Goal: Transaction & Acquisition: Purchase product/service

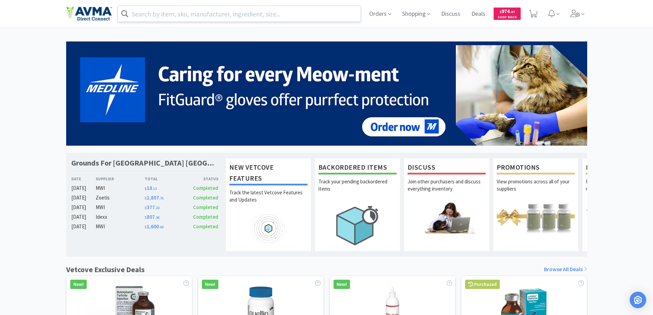
click at [249, 16] on input "text" at bounding box center [239, 14] width 243 height 16
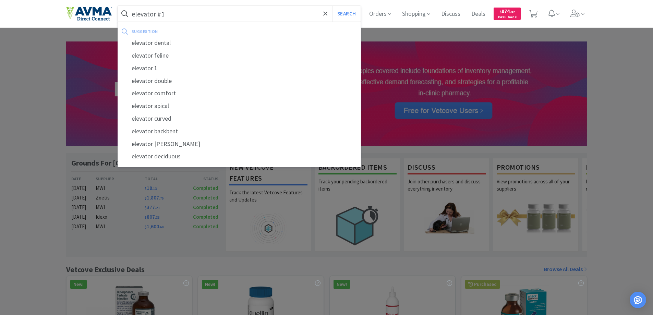
click at [332, 6] on button "Search" at bounding box center [346, 14] width 28 height 16
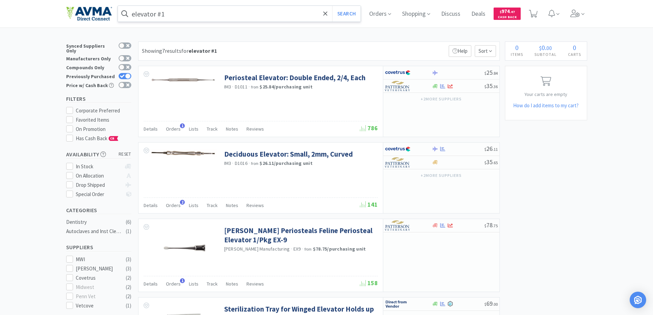
click at [188, 13] on input "elevator #1" at bounding box center [239, 14] width 243 height 16
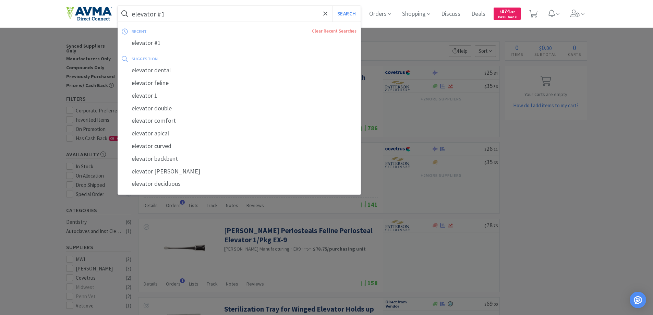
click at [188, 13] on input "elevator #1" at bounding box center [239, 14] width 243 height 16
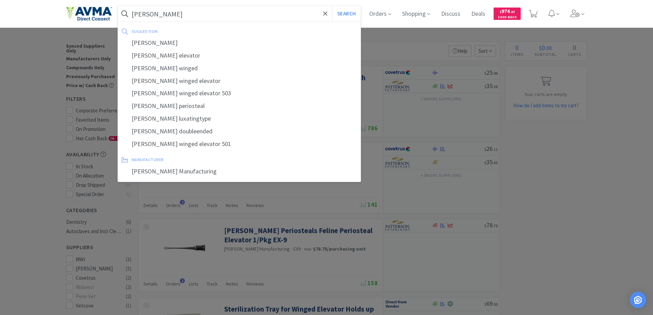
type input "[PERSON_NAME]"
click at [332, 6] on button "Search" at bounding box center [346, 14] width 28 height 16
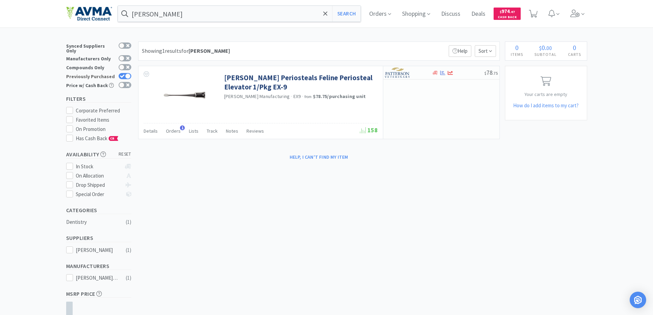
click at [123, 74] on icon at bounding box center [122, 76] width 5 height 4
checkbox input "false"
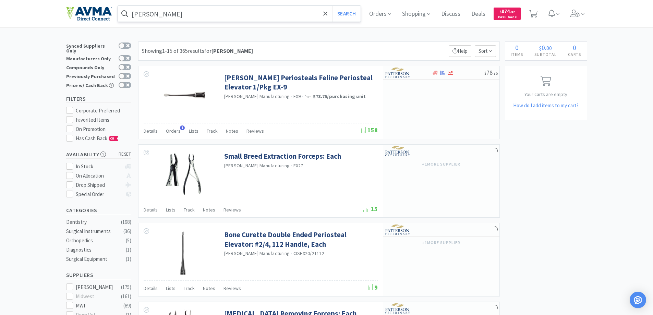
click at [188, 9] on input "[PERSON_NAME]" at bounding box center [239, 14] width 243 height 16
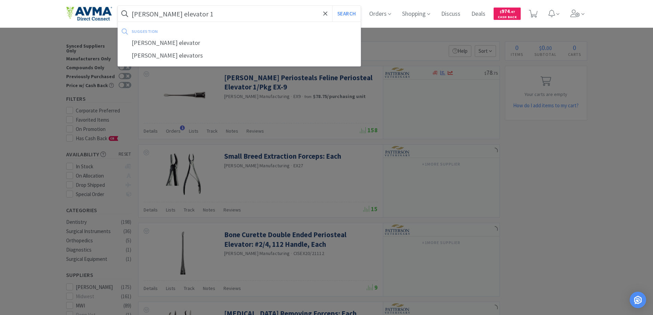
click at [332, 6] on button "Search" at bounding box center [346, 14] width 28 height 16
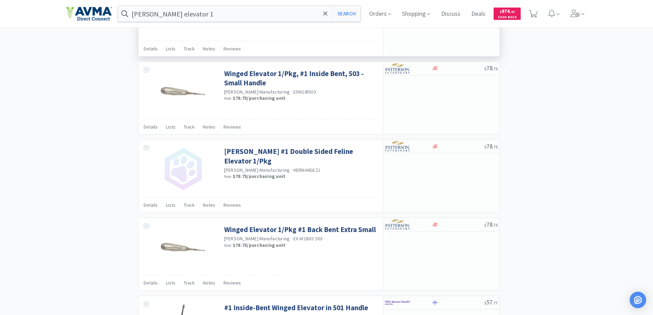
scroll to position [445, 0]
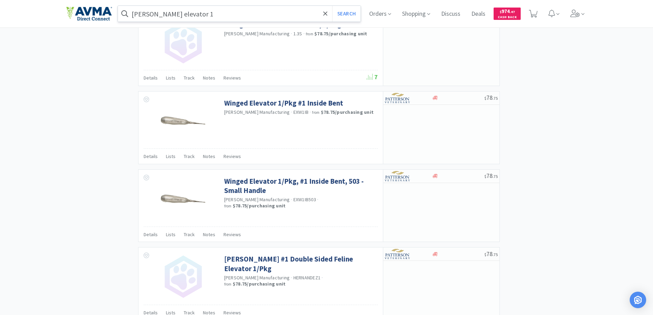
click at [199, 11] on input "[PERSON_NAME] elevator 1" at bounding box center [239, 14] width 243 height 16
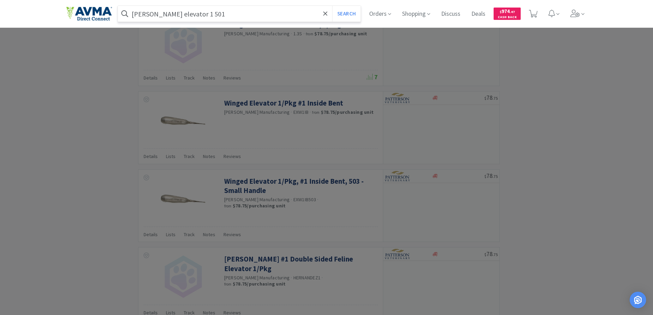
type input "[PERSON_NAME] elevator 1 501"
click at [332, 6] on button "Search" at bounding box center [346, 14] width 28 height 16
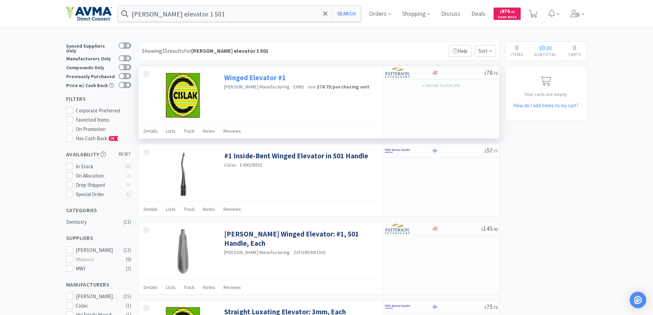
click at [244, 78] on link "Winged Elevator #1" at bounding box center [255, 77] width 62 height 9
click at [264, 77] on link "Winged Elevator #1" at bounding box center [255, 77] width 62 height 9
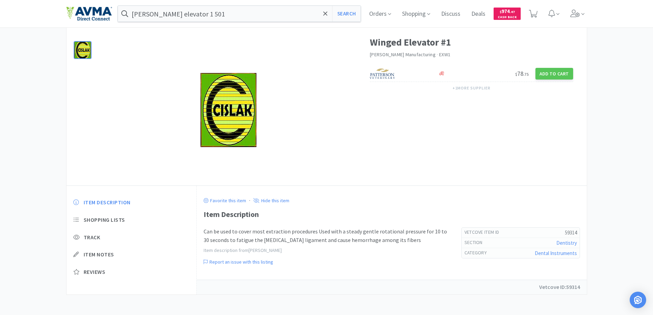
scroll to position [27, 0]
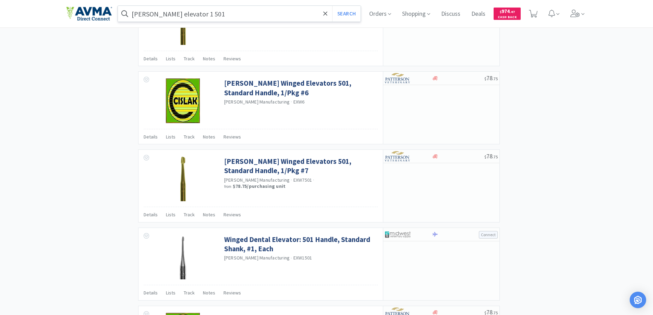
scroll to position [654, 0]
